Goal: Task Accomplishment & Management: Use online tool/utility

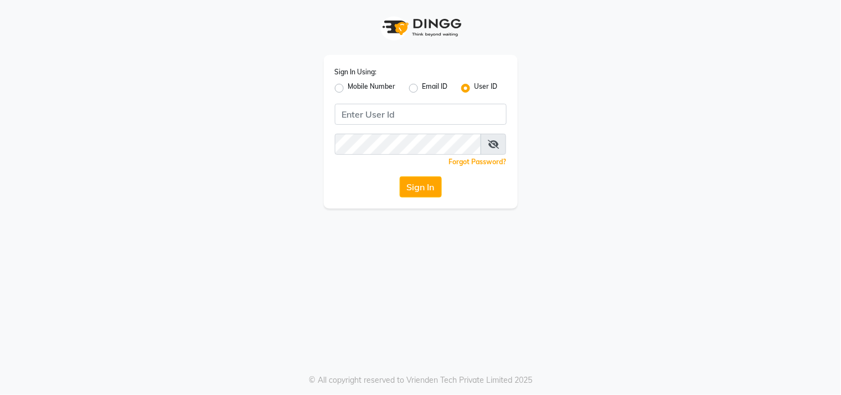
click at [361, 84] on label "Mobile Number" at bounding box center [372, 87] width 48 height 13
click at [355, 84] on input "Mobile Number" at bounding box center [351, 84] width 7 height 7
radio input "true"
radio input "false"
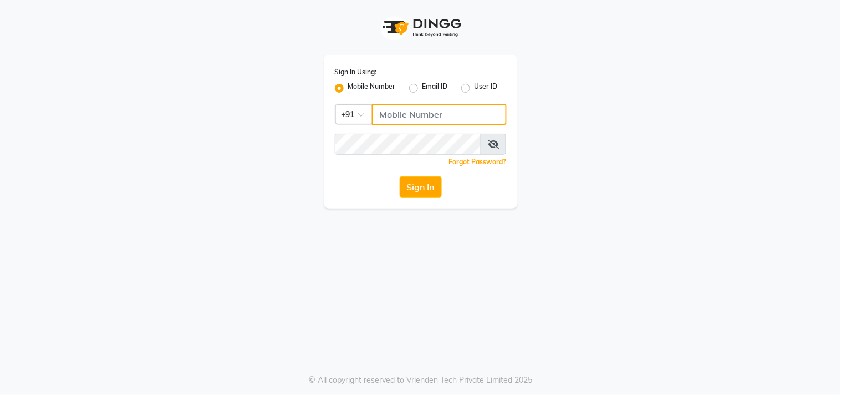
click at [395, 113] on input "Username" at bounding box center [439, 114] width 135 height 21
type input "9052699888"
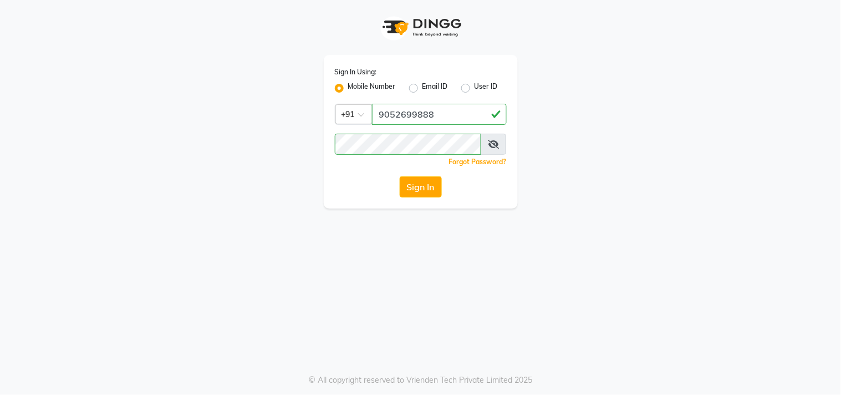
click at [504, 135] on span at bounding box center [493, 144] width 25 height 21
click at [498, 151] on span at bounding box center [493, 144] width 25 height 21
click at [495, 139] on span at bounding box center [493, 144] width 25 height 21
click at [497, 140] on icon at bounding box center [493, 144] width 11 height 9
click at [411, 187] on button "Sign In" at bounding box center [421, 186] width 42 height 21
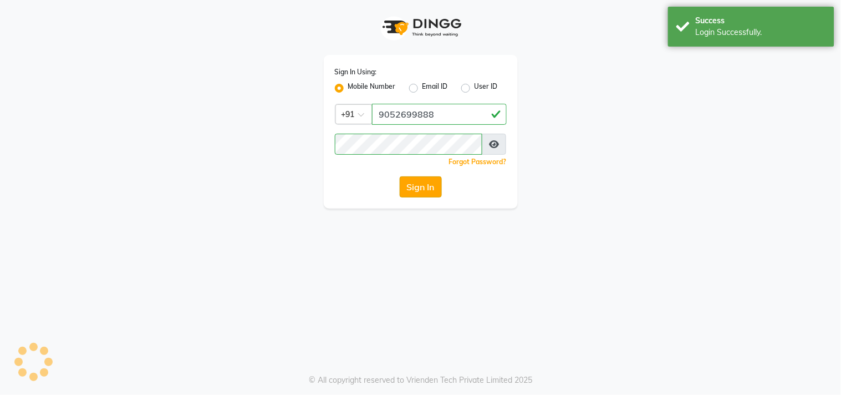
select select "8903"
select select "service"
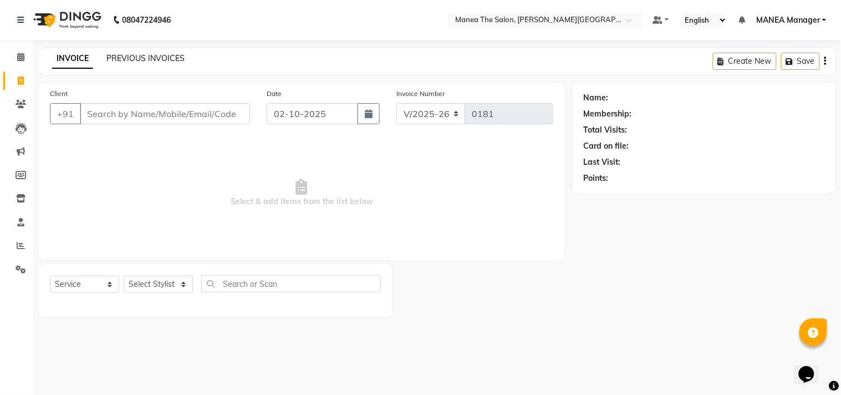
click at [173, 55] on link "PREVIOUS INVOICES" at bounding box center [145, 58] width 78 height 10
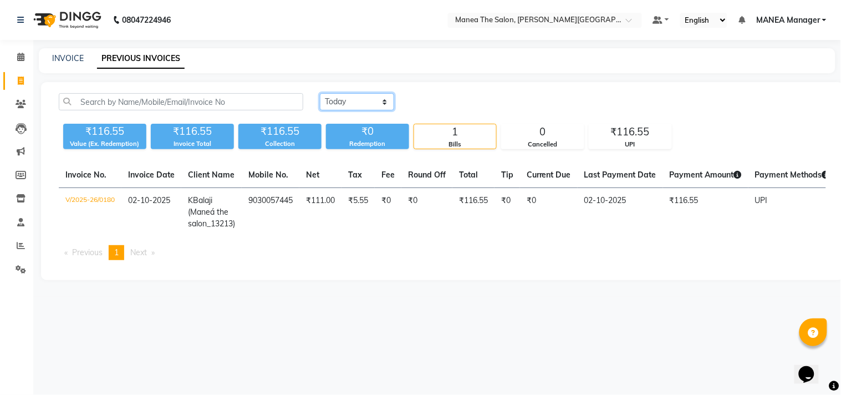
click at [382, 101] on select "[DATE] [DATE] Custom Range" at bounding box center [357, 101] width 74 height 17
select select "[DATE]"
click at [320, 93] on select "[DATE] [DATE] Custom Range" at bounding box center [357, 101] width 74 height 17
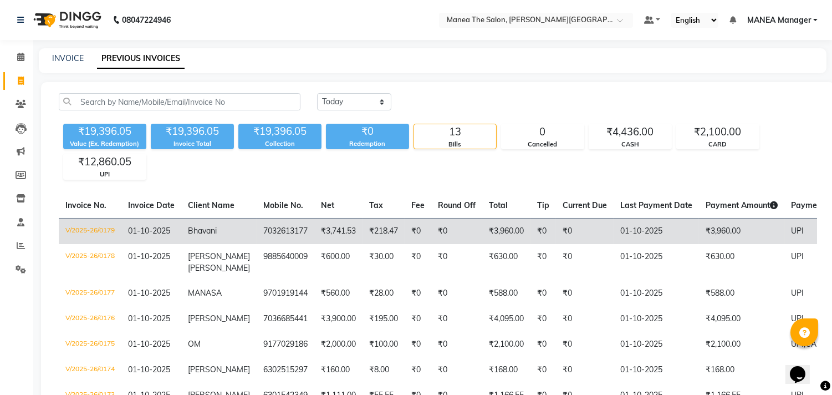
click at [203, 226] on span "Bhavani" at bounding box center [202, 231] width 29 height 10
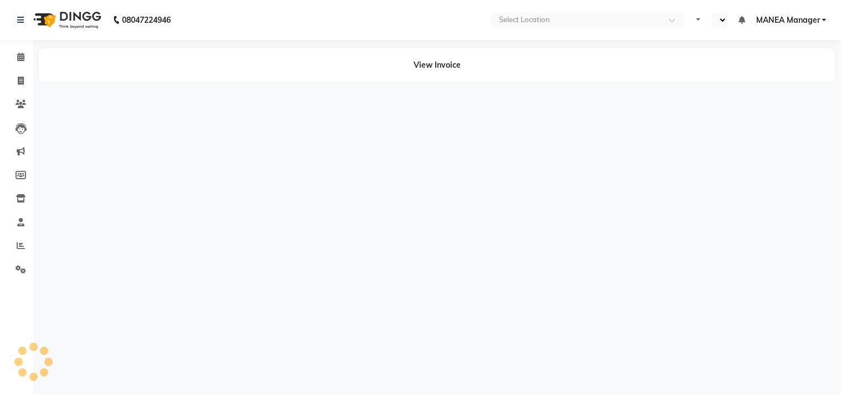
select select "en"
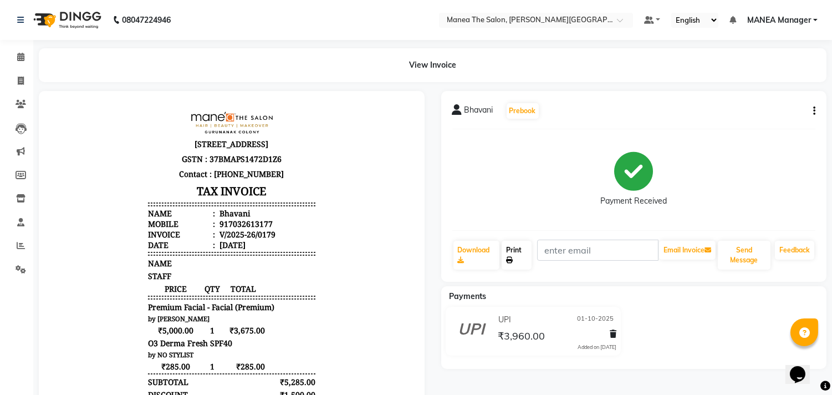
click at [514, 262] on link "Print" at bounding box center [517, 255] width 30 height 29
